Goal: Transaction & Acquisition: Purchase product/service

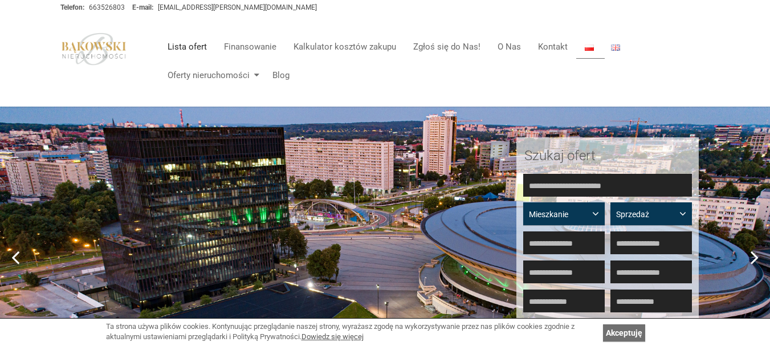
click at [196, 44] on link "Lista ofert" at bounding box center [187, 46] width 56 height 23
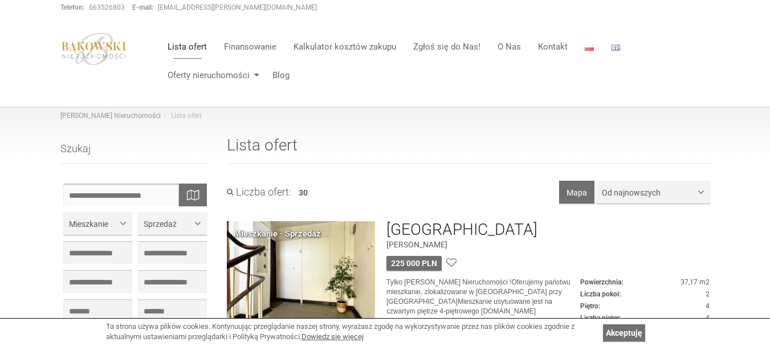
click at [140, 196] on input "text" at bounding box center [135, 195] width 144 height 23
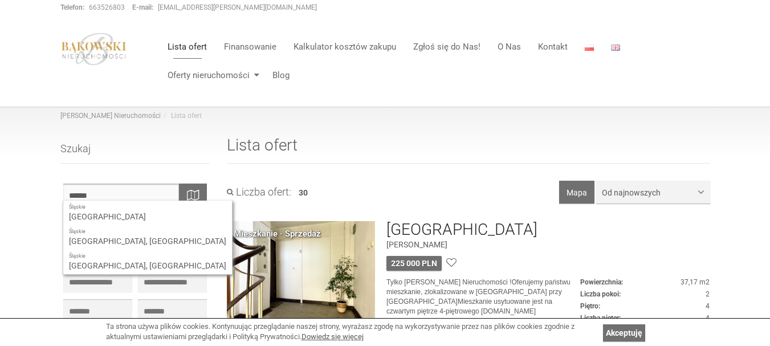
type input "**********"
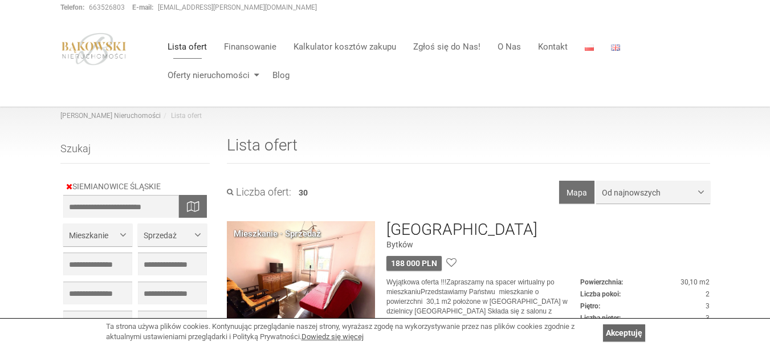
click at [635, 327] on link "Akceptuję" at bounding box center [624, 332] width 42 height 17
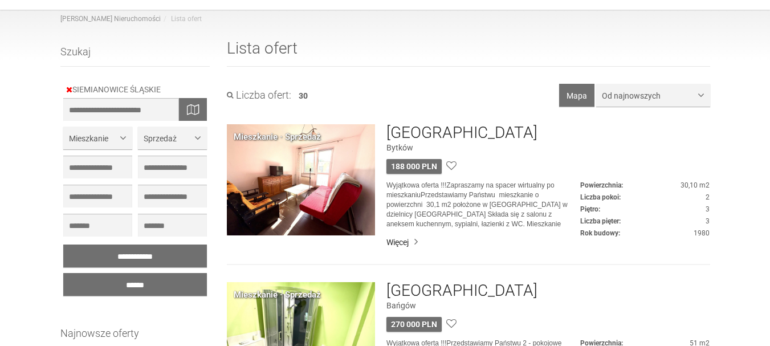
scroll to position [105, 0]
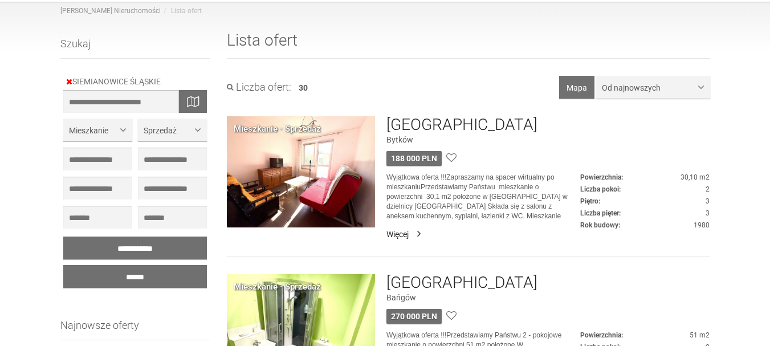
click at [392, 232] on link "Więcej" at bounding box center [547, 234] width 323 height 11
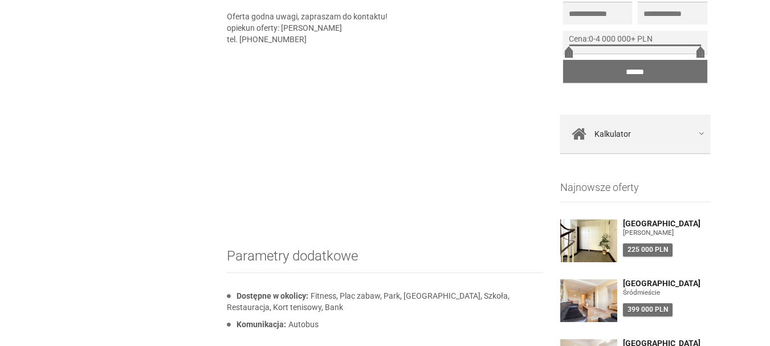
scroll to position [884, 0]
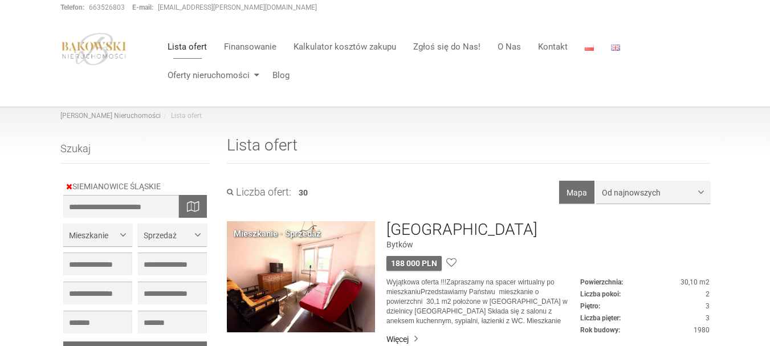
scroll to position [105, 0]
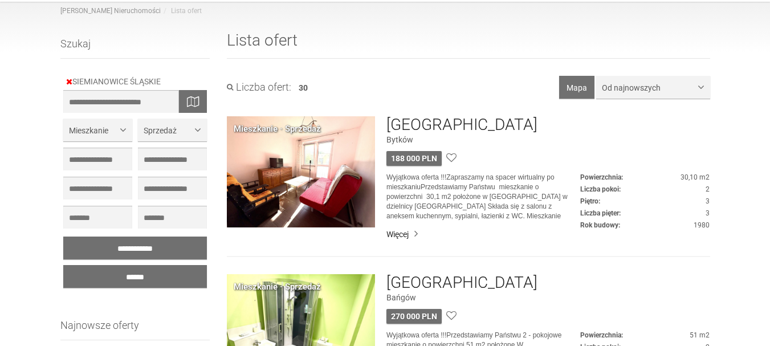
click at [478, 280] on h3 "[GEOGRAPHIC_DATA]" at bounding box center [461, 283] width 151 height 18
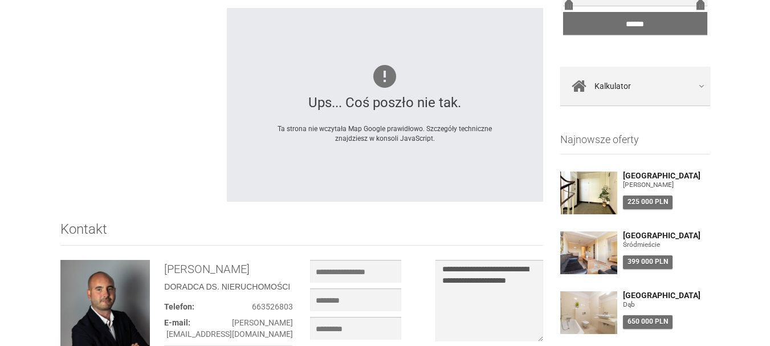
scroll to position [742, 0]
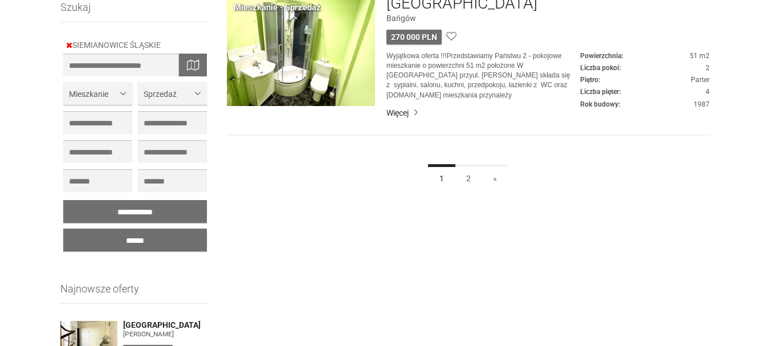
scroll to position [401, 0]
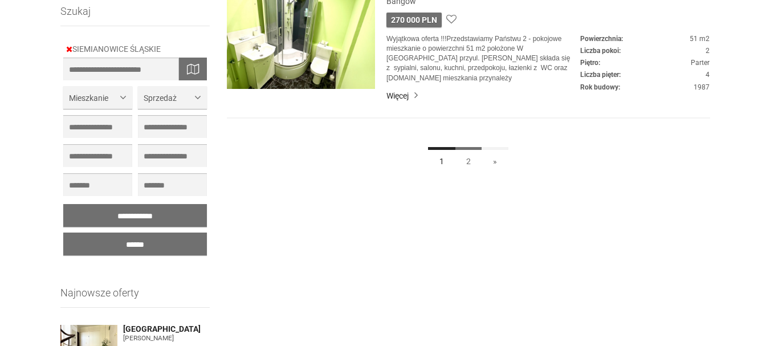
click at [470, 160] on link "2" at bounding box center [468, 160] width 27 height 26
